Goal: Task Accomplishment & Management: Use online tool/utility

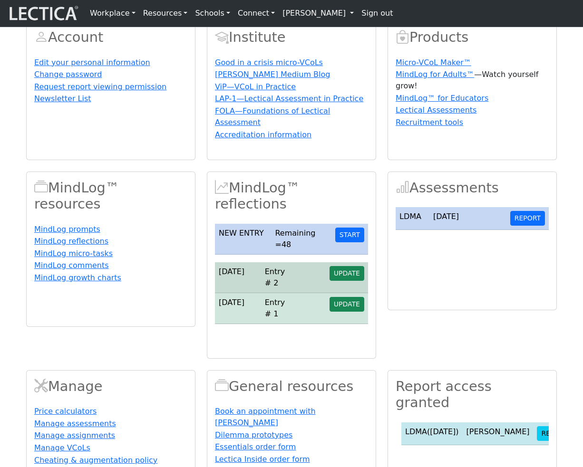
scroll to position [67, 0]
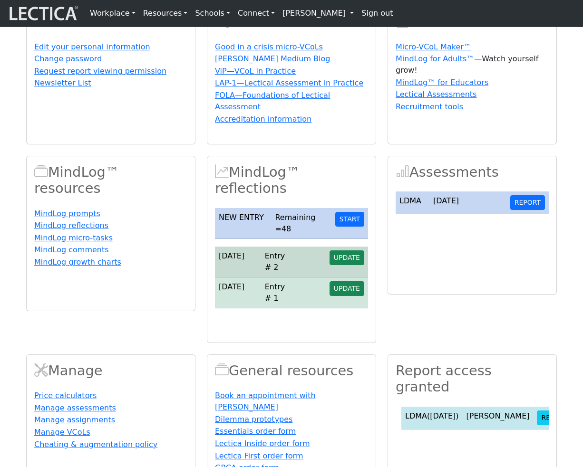
click at [304, 9] on link "[PERSON_NAME]" at bounding box center [317, 13] width 79 height 19
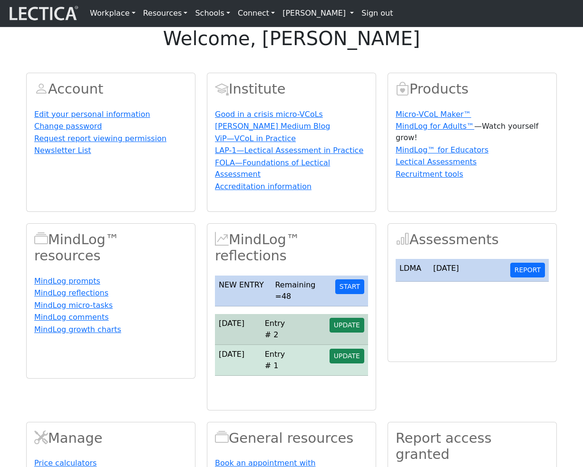
click at [320, 16] on link "[PERSON_NAME]" at bounding box center [317, 13] width 79 height 19
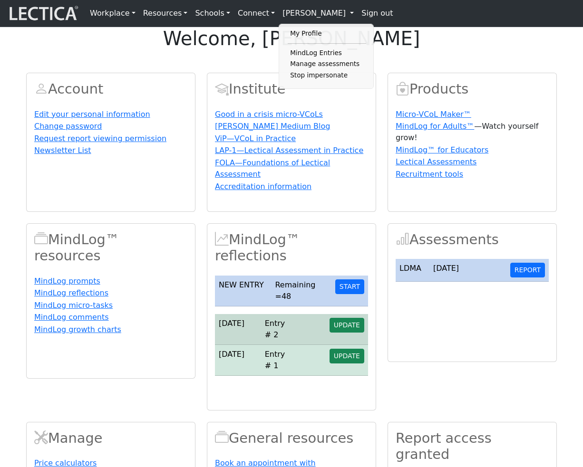
click at [383, 91] on div "Account Edit your personal information Change password Request report viewing p…" at bounding box center [291, 319] width 542 height 516
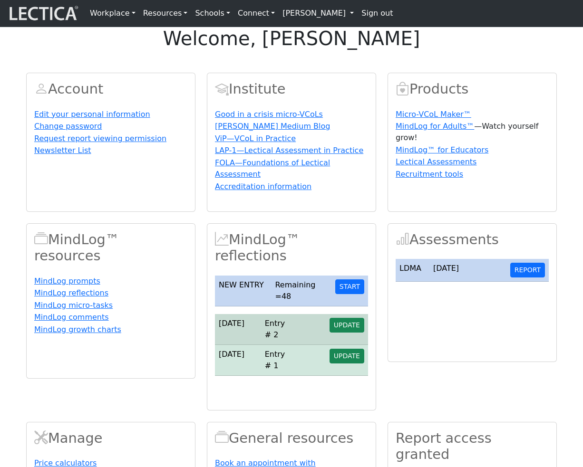
click at [304, 16] on link "[PERSON_NAME]" at bounding box center [317, 13] width 79 height 19
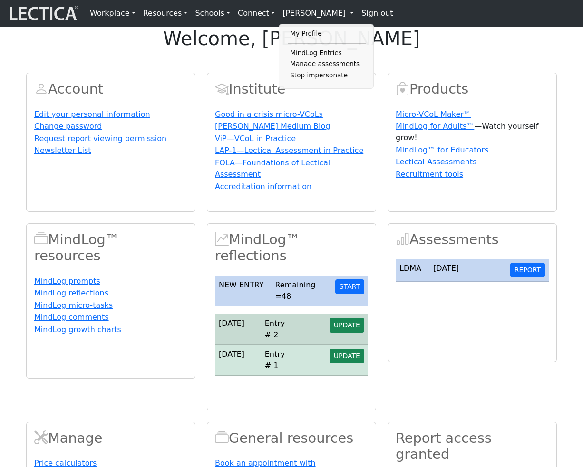
click at [408, 81] on div "welcome, Nicholas Maisano Account Edit your personal information Change passwor…" at bounding box center [291, 302] width 583 height 550
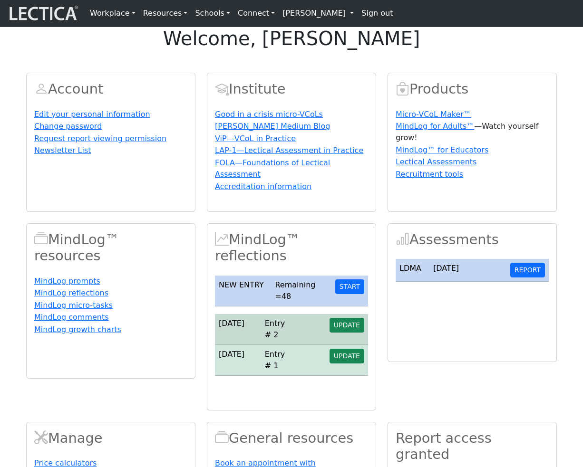
click at [310, 14] on link "[PERSON_NAME]" at bounding box center [317, 13] width 79 height 19
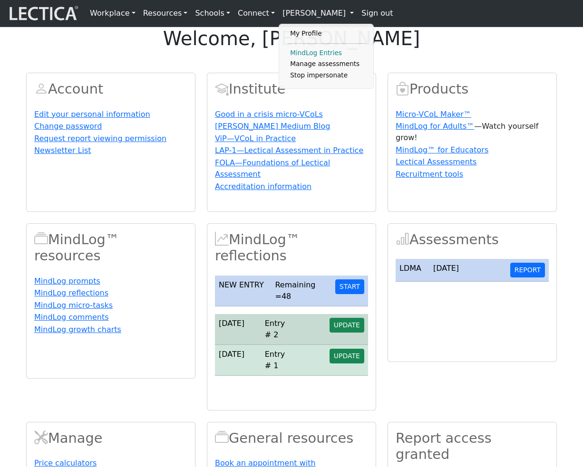
click at [307, 55] on link "MindLog Entries" at bounding box center [326, 53] width 78 height 11
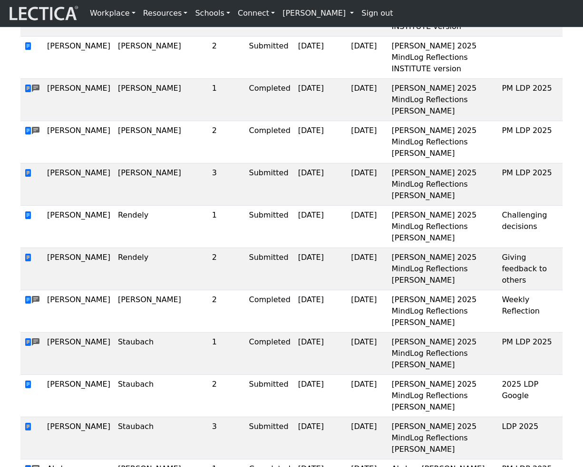
scroll to position [1171, 0]
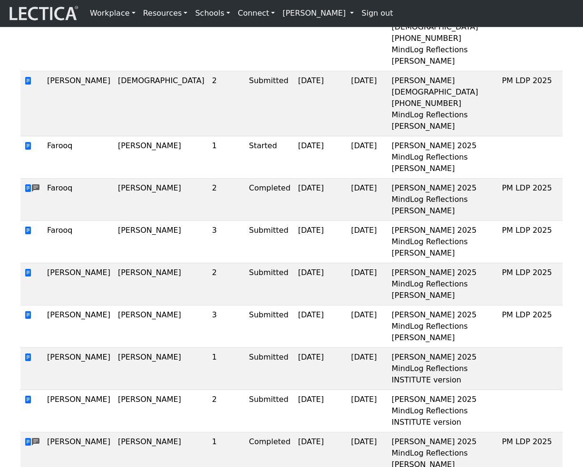
scroll to position [861, 0]
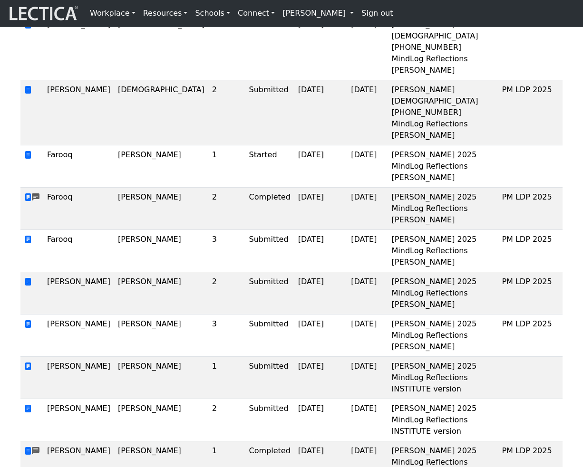
click at [319, 13] on link "[PERSON_NAME]" at bounding box center [317, 13] width 79 height 19
click at [457, 16] on div "Workplace Assessments Why LectaTests? About LectaTests Leadership Leader develo…" at bounding box center [334, 13] width 497 height 19
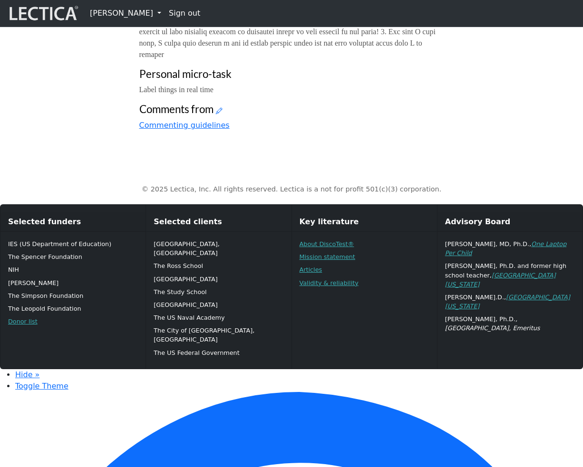
scroll to position [573, 0]
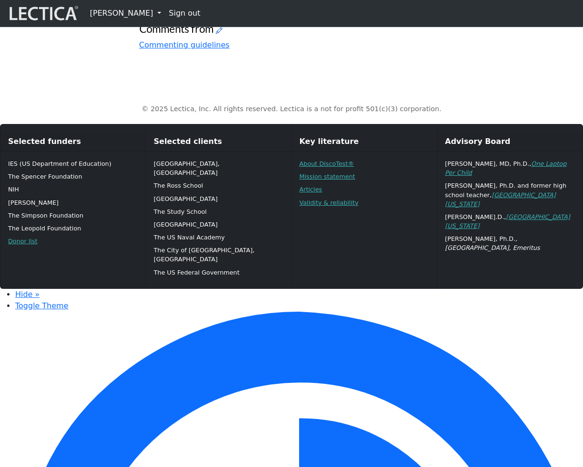
click at [220, 34] on icon at bounding box center [219, 30] width 7 height 8
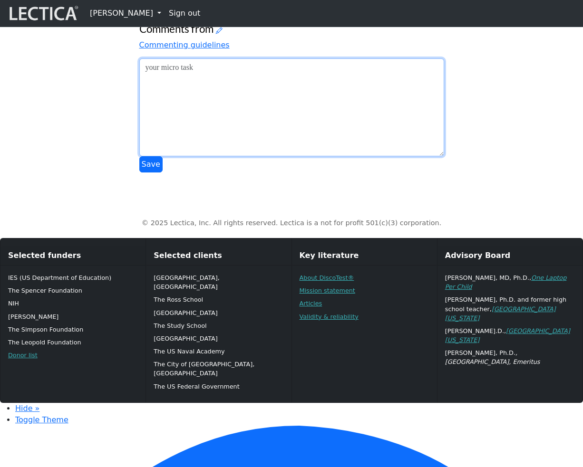
click at [232, 156] on textarea at bounding box center [291, 107] width 305 height 98
type textarea "asdfasdf"
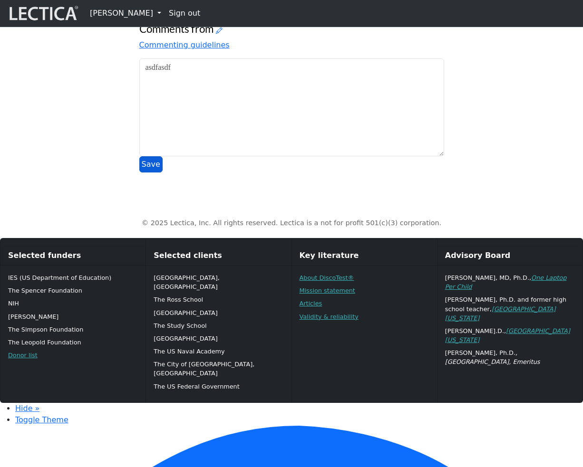
click at [142, 172] on button "Save" at bounding box center [150, 164] width 23 height 16
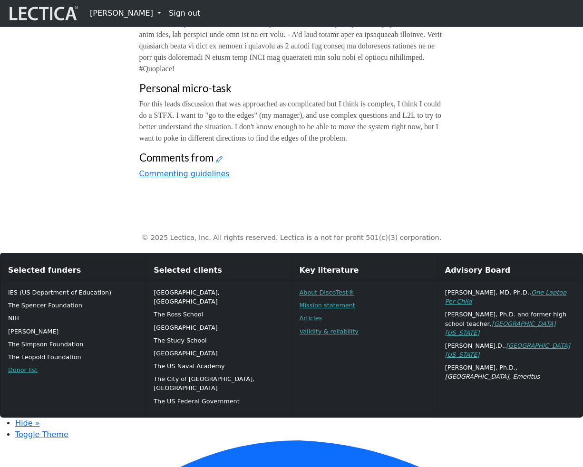
scroll to position [667, 0]
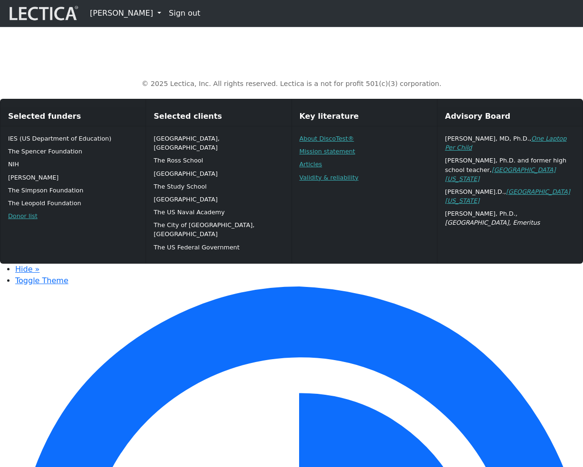
click at [222, 9] on icon at bounding box center [219, 5] width 7 height 8
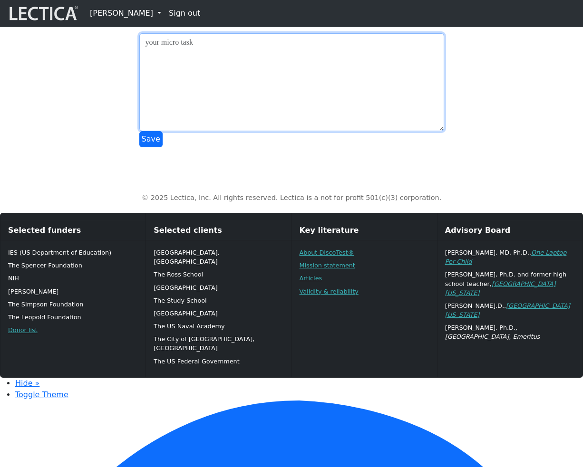
click at [221, 131] on textarea at bounding box center [291, 82] width 305 height 98
type textarea "adsffddfd"
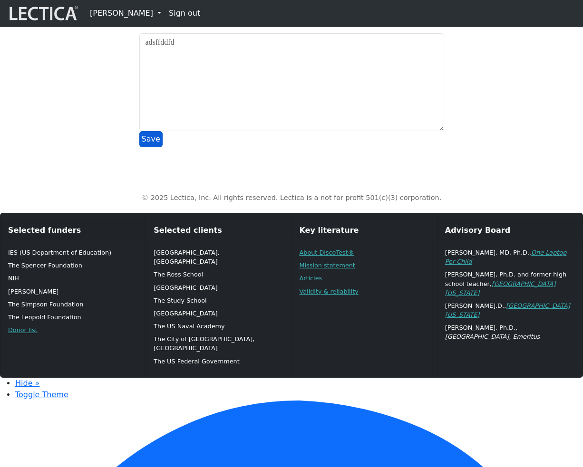
click at [150, 147] on button "Save" at bounding box center [150, 139] width 23 height 16
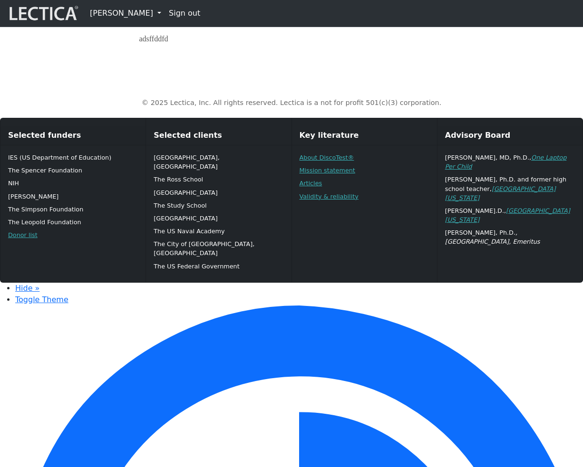
click at [143, 14] on link "[PERSON_NAME]" at bounding box center [125, 13] width 79 height 19
drag, startPoint x: 155, startPoint y: 111, endPoint x: 238, endPoint y: 109, distance: 83.2
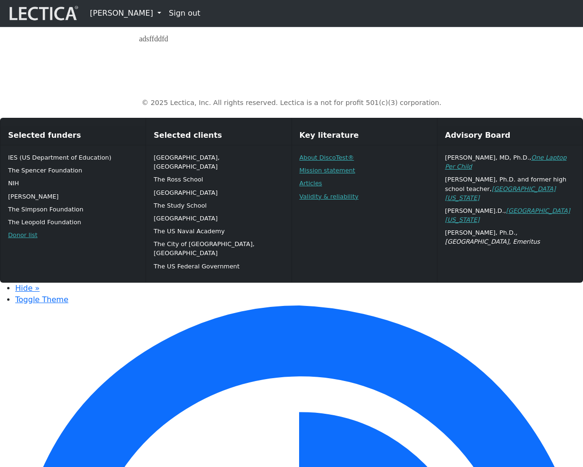
drag, startPoint x: 339, startPoint y: 182, endPoint x: 258, endPoint y: 98, distance: 116.3
